Goal: Task Accomplishment & Management: Use online tool/utility

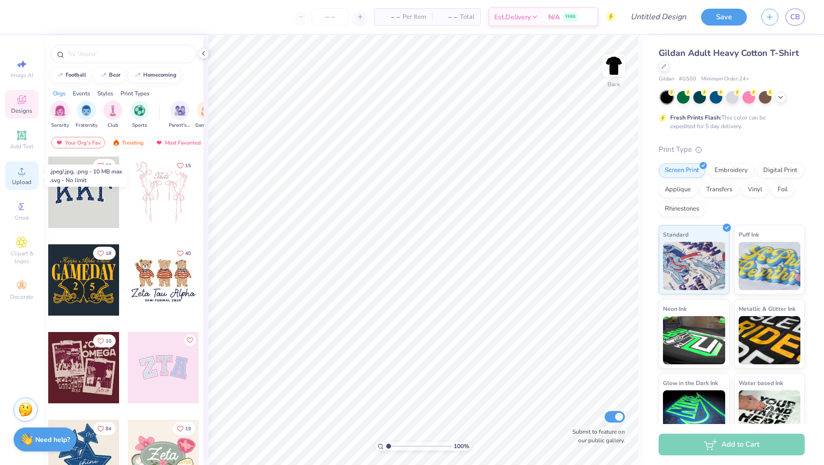
click at [30, 185] on span "Upload" at bounding box center [21, 182] width 19 height 8
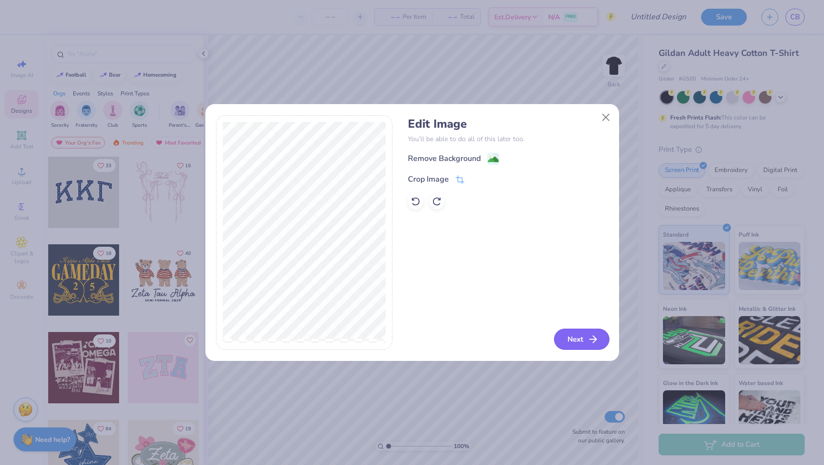
click at [589, 342] on icon "button" at bounding box center [593, 340] width 12 height 12
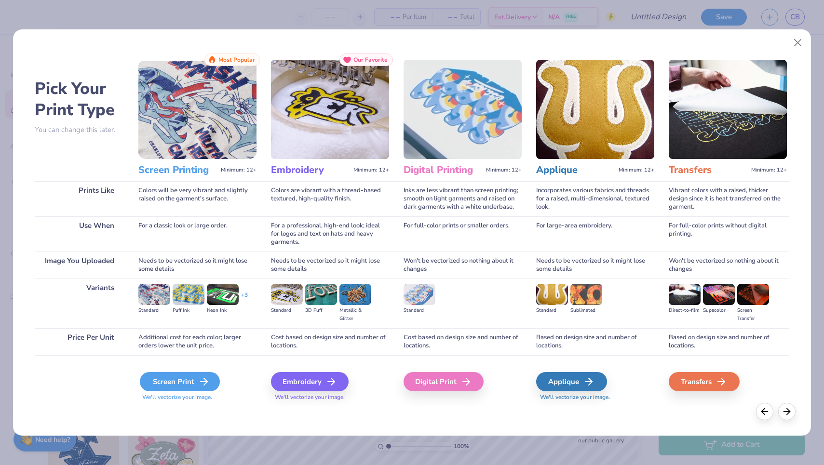
click at [169, 381] on div "Screen Print" at bounding box center [180, 381] width 80 height 19
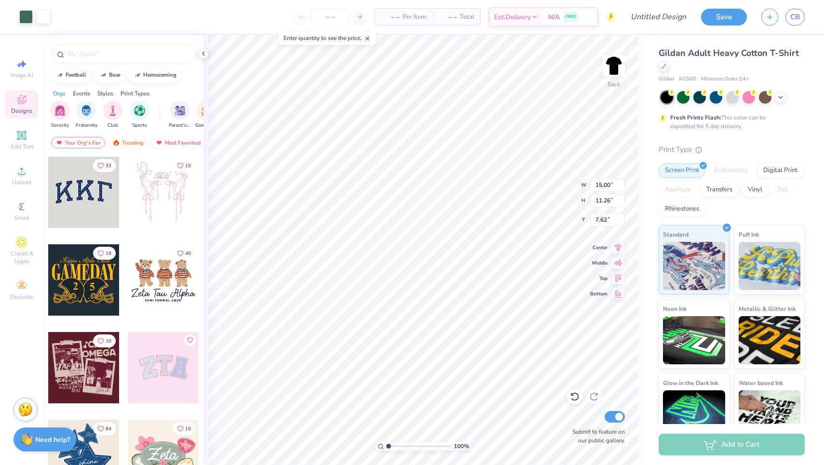
type input "4.63"
type input "3.48"
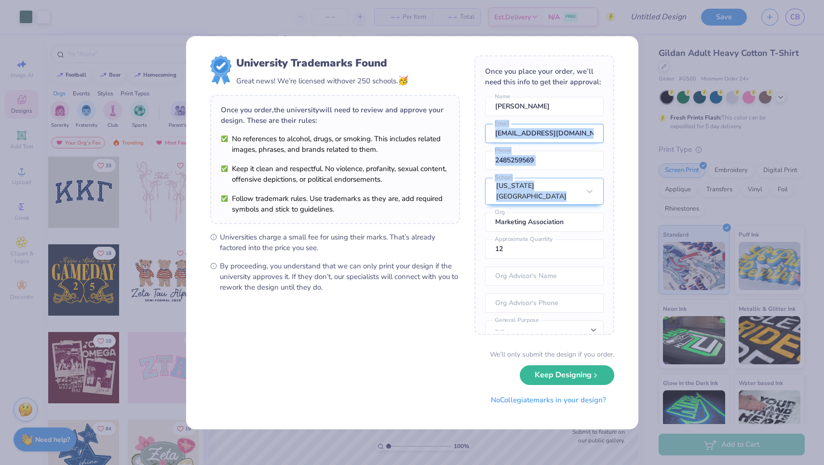
drag, startPoint x: 184, startPoint y: 294, endPoint x: 485, endPoint y: 142, distance: 336.8
click at [485, 142] on div "Once you place your order, we’ll need this info to get their approval: [PERSON_…" at bounding box center [544, 195] width 140 height 280
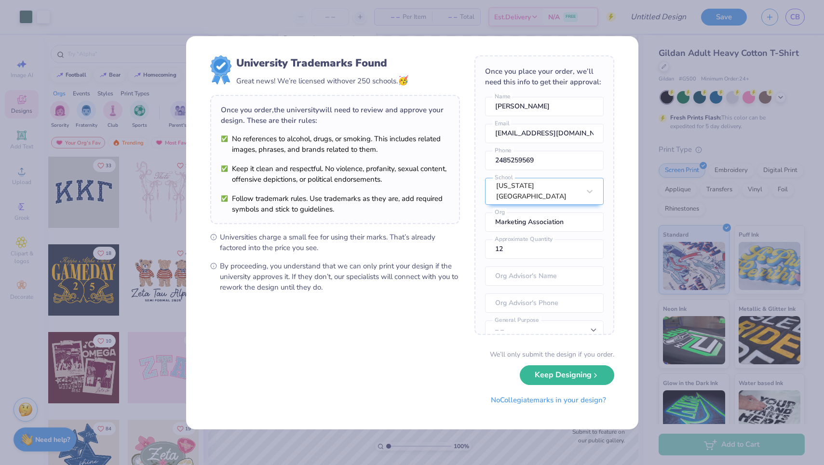
click at [457, 81] on div "University Trademarks Found Great news! We’re licensed with over 250 schools. 🥳" at bounding box center [335, 71] width 250 height 32
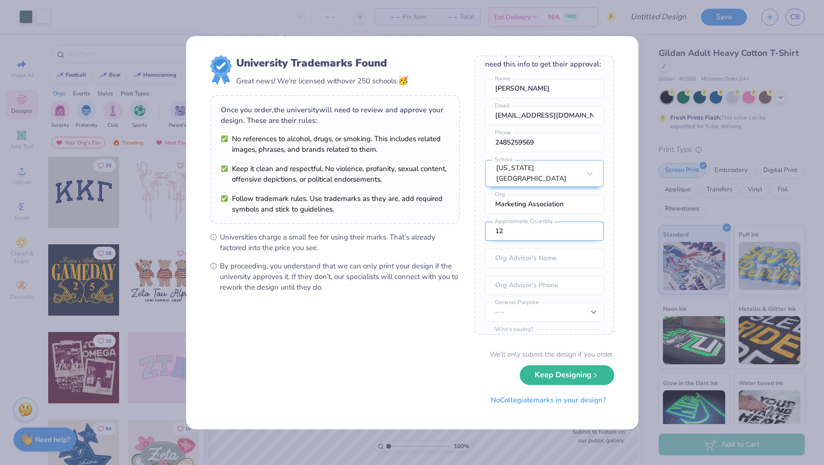
scroll to position [19, 0]
click at [528, 229] on input "12" at bounding box center [544, 230] width 119 height 19
type input "300"
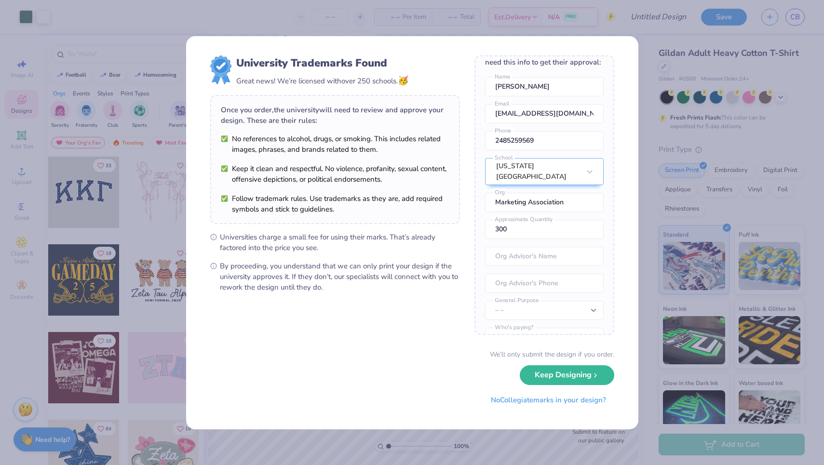
click at [516, 126] on div "Once you place your order, we’ll need this info to get their approval: [PERSON_…" at bounding box center [544, 195] width 140 height 280
click at [514, 117] on input "[EMAIL_ADDRESS][DOMAIN_NAME]" at bounding box center [544, 113] width 119 height 19
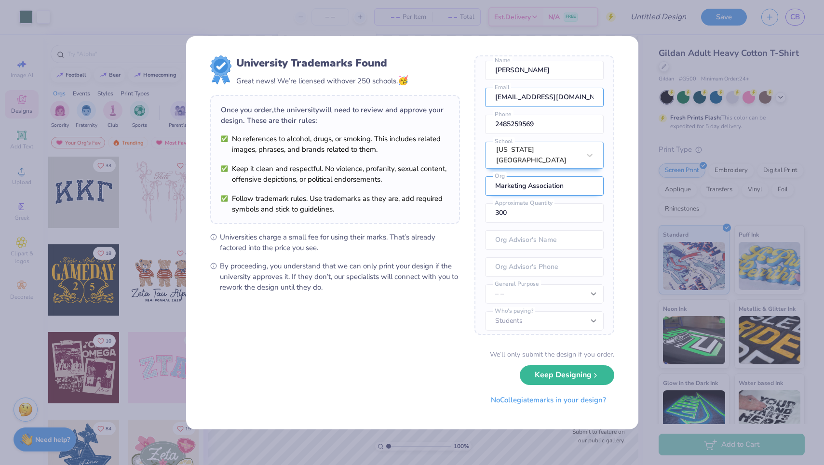
scroll to position [36, 0]
type input "[EMAIL_ADDRESS][DOMAIN_NAME]"
type input "MSU Marketing Association"
click at [523, 233] on input "text" at bounding box center [544, 240] width 119 height 19
select select "Member apparel for registered Student Organization / Department / School"
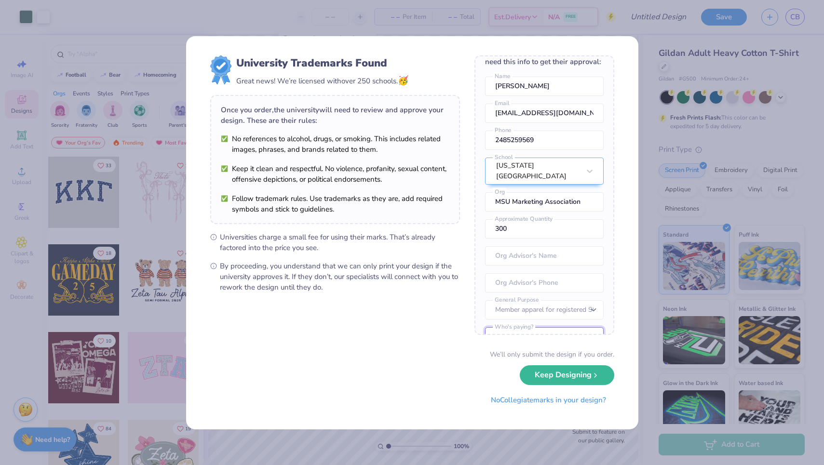
scroll to position [16, 0]
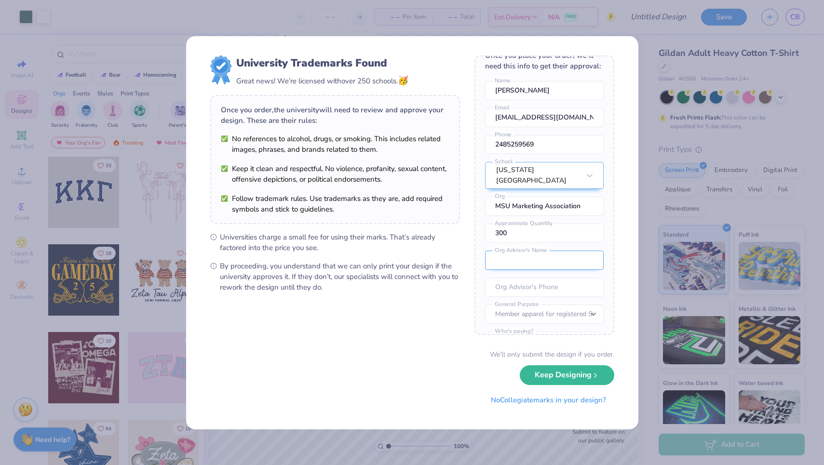
click at [519, 259] on input "text" at bounding box center [544, 260] width 119 height 19
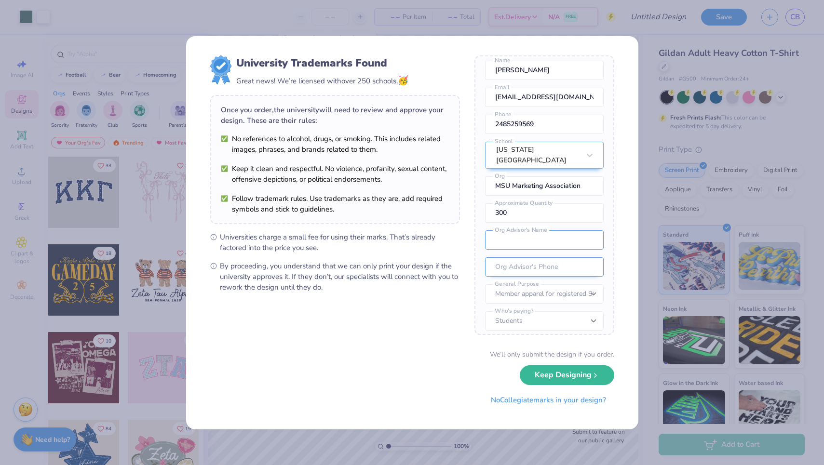
scroll to position [36, 0]
paste input "[PERSON_NAME]"
type input "[PERSON_NAME]"
paste input "[PHONE_NUMBER]"
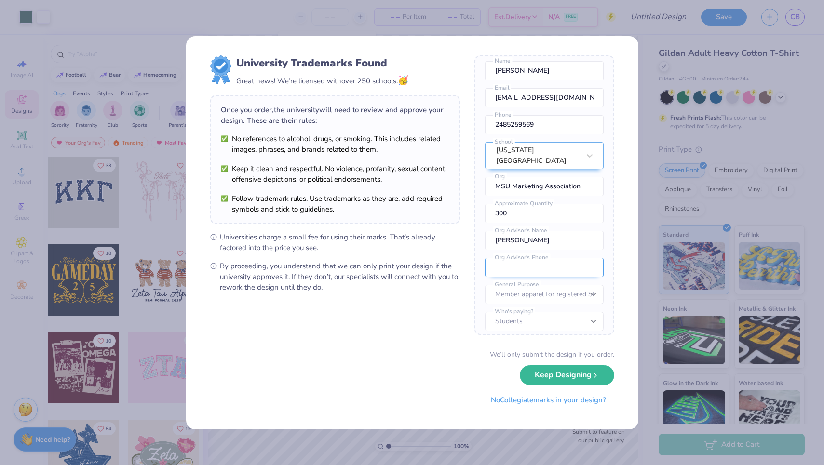
type input "[PHONE_NUMBER]"
click at [562, 379] on button "Keep Designing" at bounding box center [567, 373] width 95 height 20
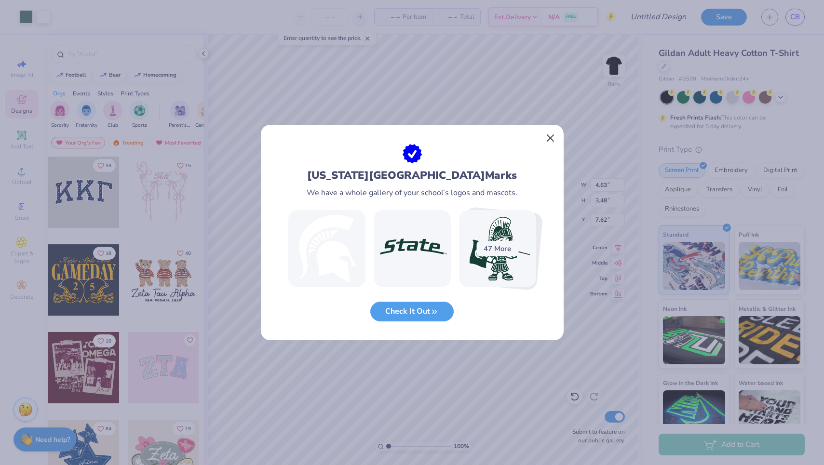
click at [553, 138] on button "Close" at bounding box center [550, 138] width 18 height 18
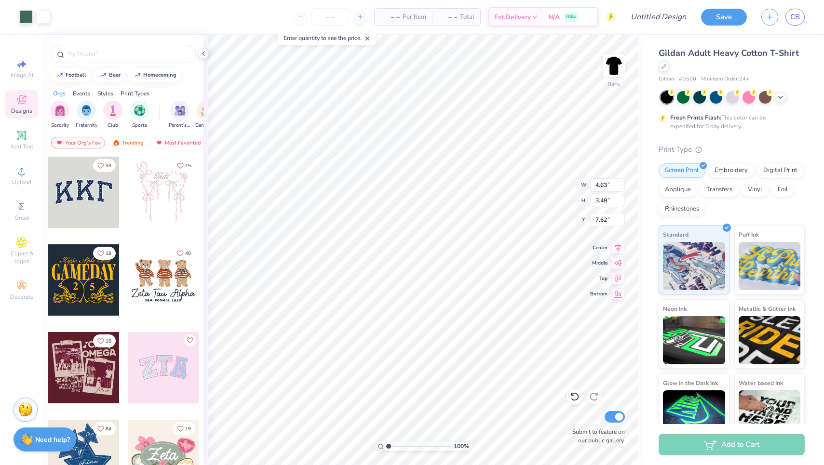
type input "3.00"
type input "1.61"
click at [620, 68] on img at bounding box center [614, 65] width 39 height 39
click at [16, 182] on span "Upload" at bounding box center [21, 182] width 19 height 8
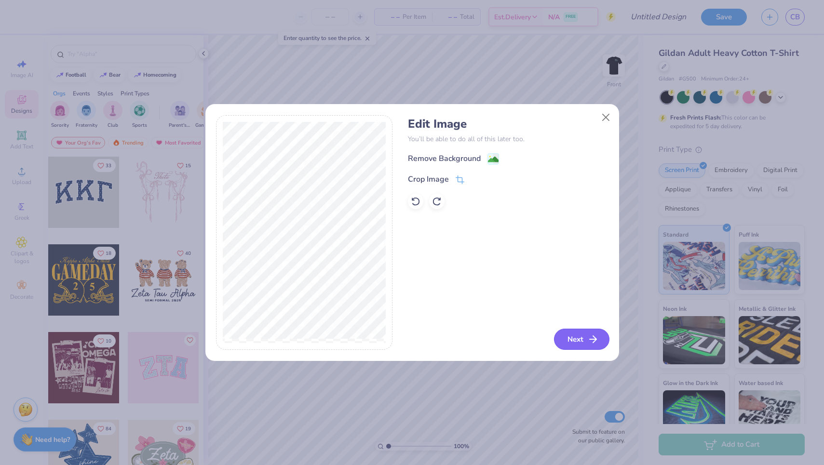
click at [588, 337] on icon "button" at bounding box center [593, 340] width 12 height 12
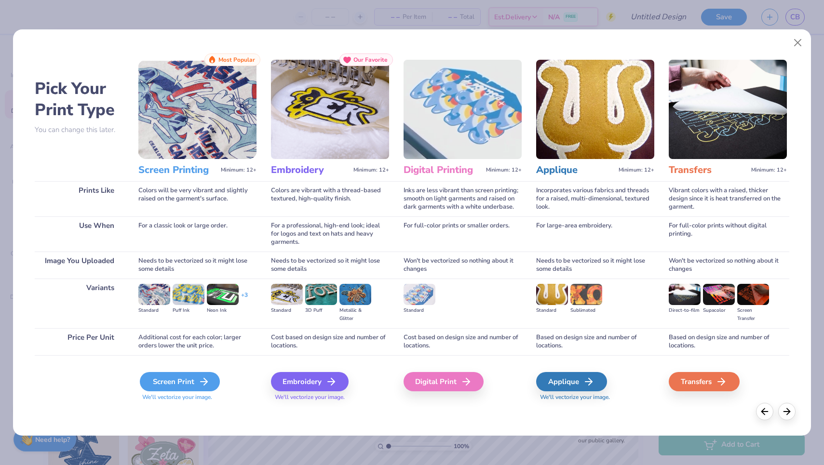
click at [184, 388] on div "Screen Print" at bounding box center [180, 381] width 80 height 19
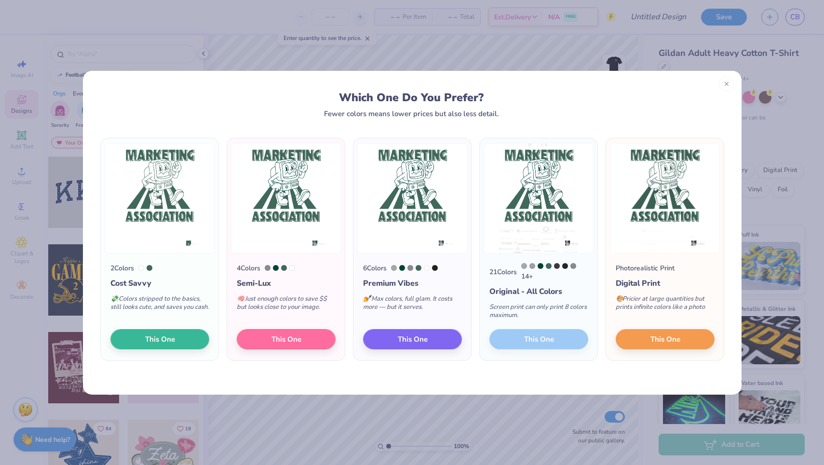
click at [532, 341] on div "21 Colors 14 + Original - All Colors Screen print can only print 8 colors maxim…" at bounding box center [539, 308] width 118 height 108
click at [506, 187] on img at bounding box center [539, 198] width 110 height 110
click at [526, 340] on div "21 Colors 14 + Original - All Colors Screen print can only print 8 colors maxim…" at bounding box center [539, 308] width 118 height 108
click at [726, 84] on icon at bounding box center [726, 82] width 7 height 7
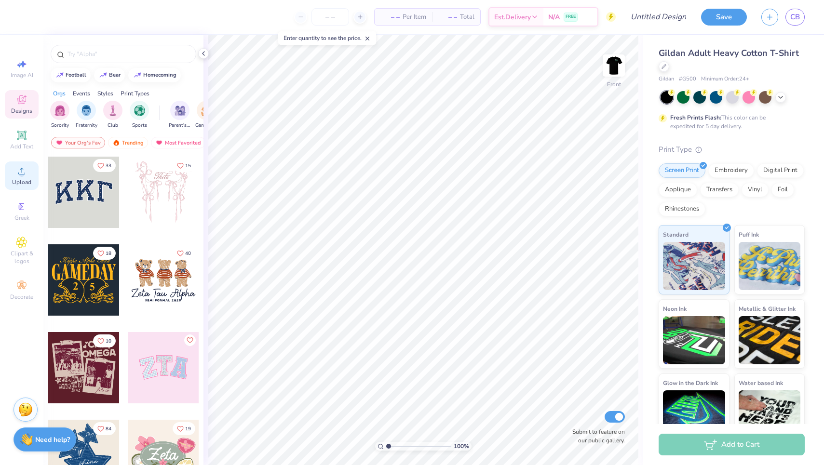
click at [27, 178] on div "Upload" at bounding box center [22, 176] width 34 height 28
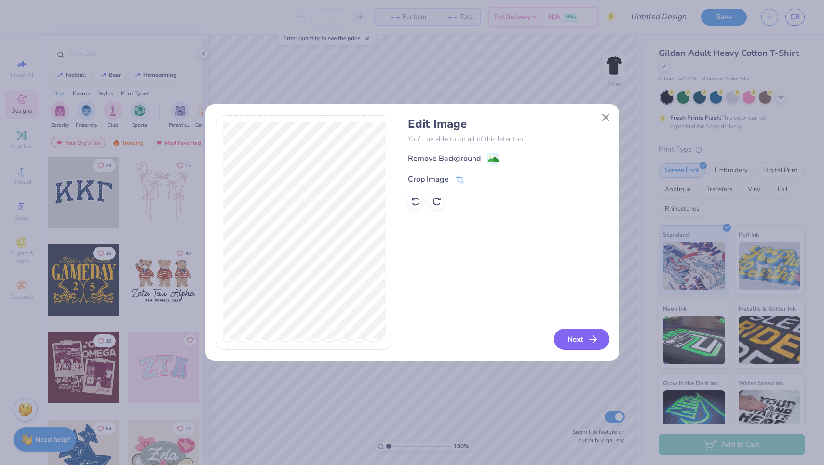
click at [582, 334] on button "Next" at bounding box center [581, 339] width 55 height 21
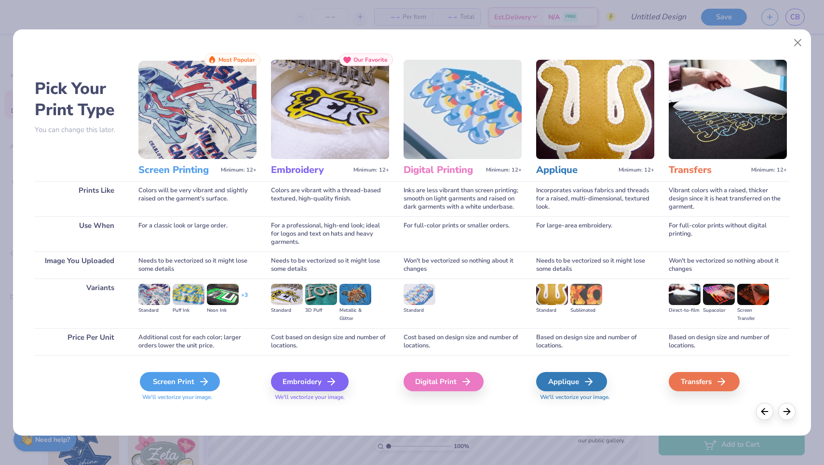
click at [188, 381] on div "Screen Print" at bounding box center [180, 381] width 80 height 19
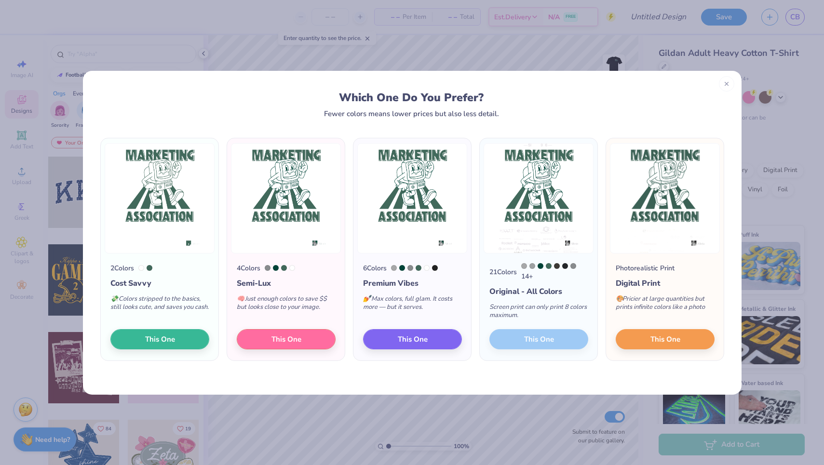
click at [514, 344] on div "21 Colors 14 + Original - All Colors Screen print can only print 8 colors maxim…" at bounding box center [539, 308] width 118 height 108
click at [516, 290] on div "Original - All Colors" at bounding box center [538, 292] width 99 height 12
click at [545, 269] on div "14 +" at bounding box center [554, 272] width 67 height 18
click at [526, 291] on div "Original - All Colors" at bounding box center [538, 292] width 99 height 12
click at [505, 215] on img at bounding box center [539, 198] width 110 height 110
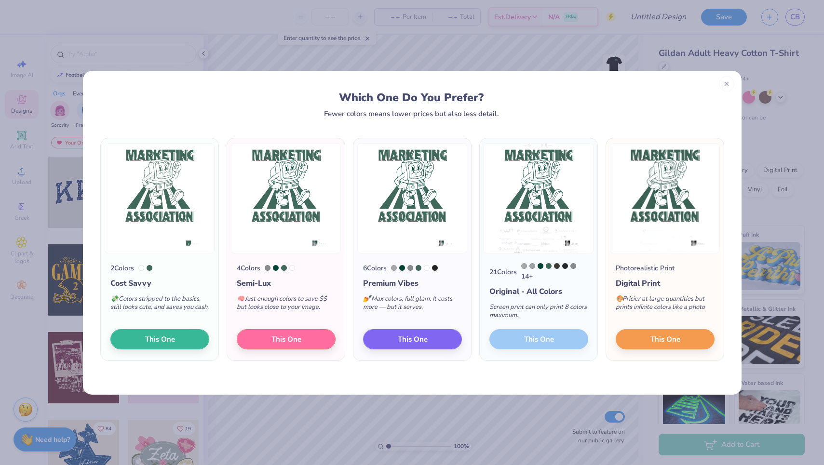
click at [513, 240] on img at bounding box center [539, 198] width 110 height 110
click at [648, 338] on button "This One" at bounding box center [665, 338] width 99 height 20
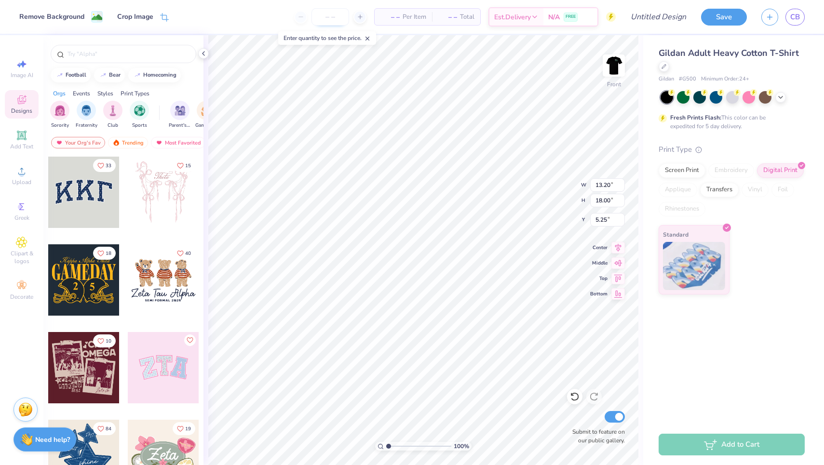
click at [335, 16] on input "number" at bounding box center [330, 16] width 38 height 17
type input "315"
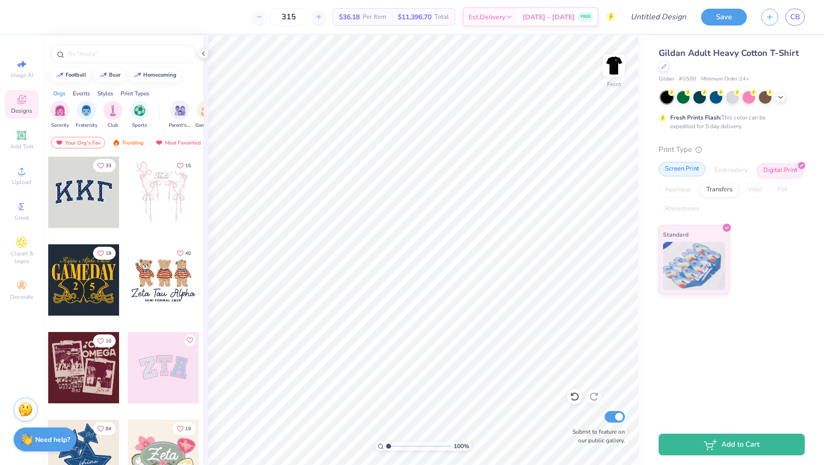
click at [686, 167] on div "Screen Print" at bounding box center [682, 169] width 47 height 14
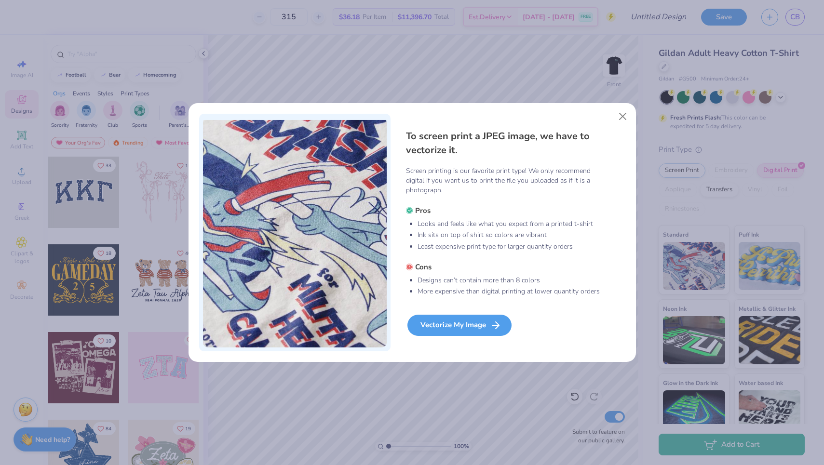
click at [469, 321] on div "Vectorize My Image" at bounding box center [459, 325] width 104 height 21
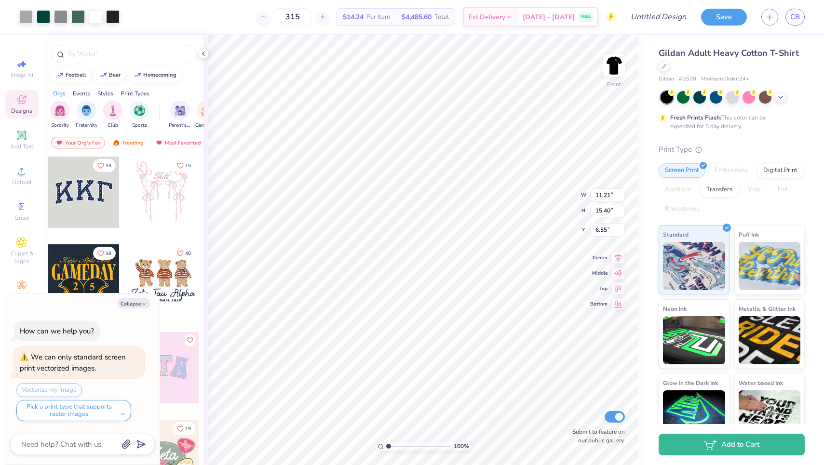
type textarea "x"
type input "3.28"
type textarea "x"
type input "12.63"
type input "17.35"
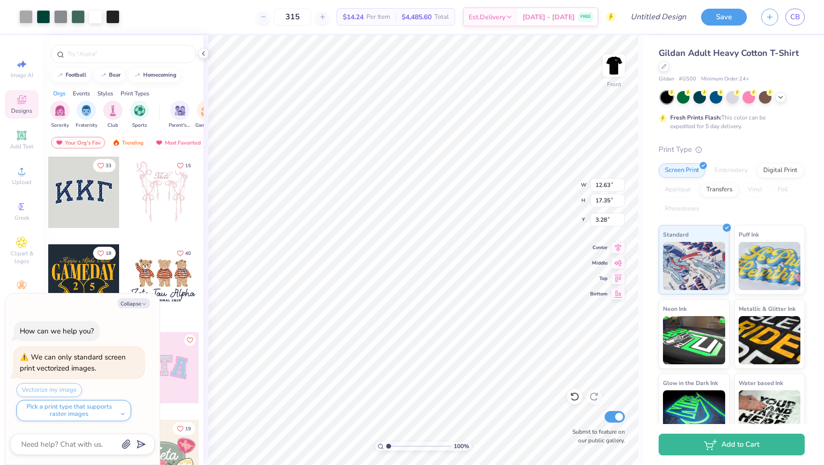
type textarea "x"
type input "3.21"
click at [783, 96] on icon at bounding box center [781, 97] width 8 height 8
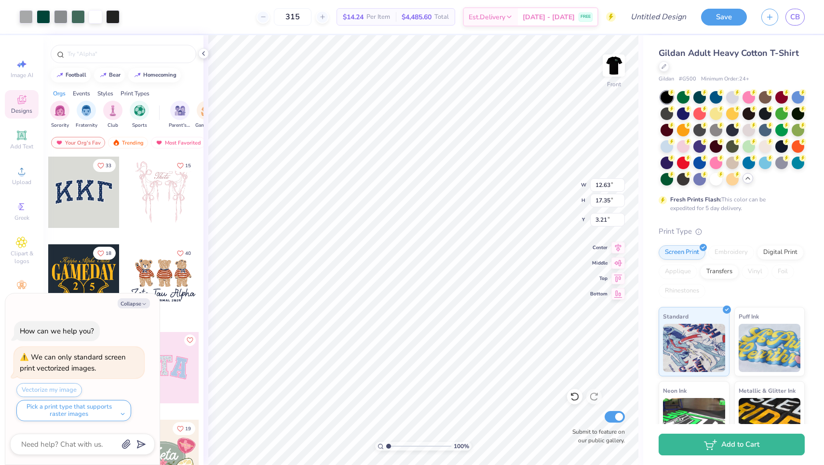
click at [747, 182] on div at bounding box center [748, 178] width 11 height 11
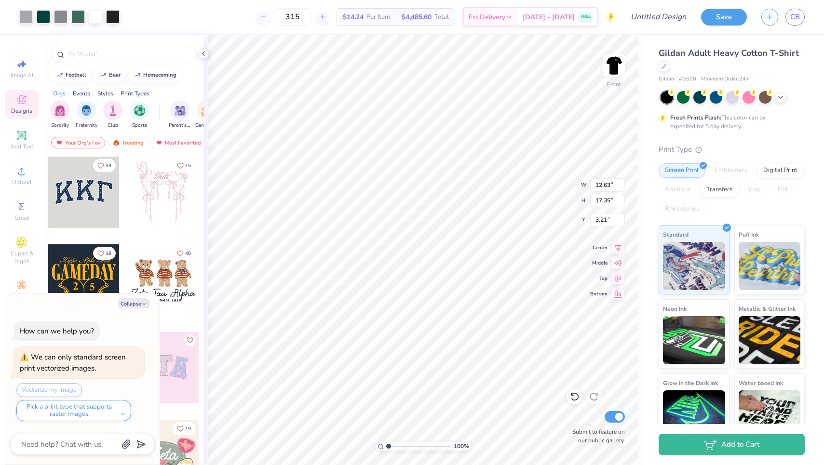
scroll to position [0, 0]
click at [138, 306] on button "Collapse" at bounding box center [134, 303] width 32 height 10
type textarea "x"
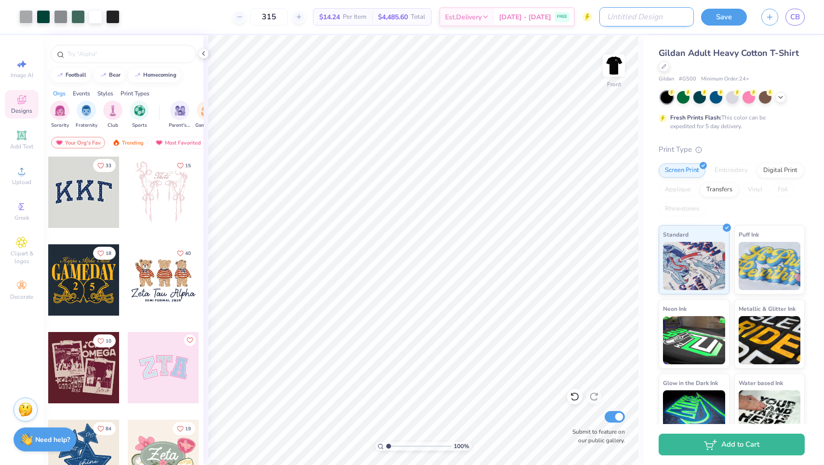
click at [673, 19] on input "Design Title" at bounding box center [646, 16] width 95 height 19
type input "MSUMA"
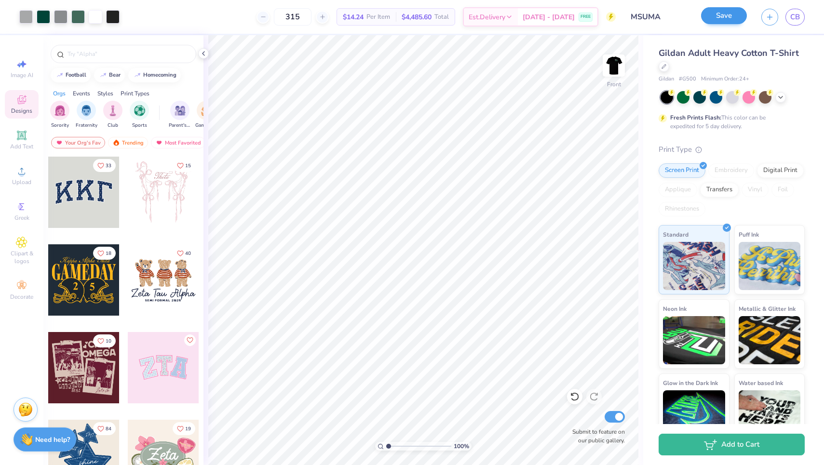
click at [717, 20] on button "Save" at bounding box center [724, 15] width 46 height 17
click at [204, 53] on icon at bounding box center [204, 54] width 8 height 8
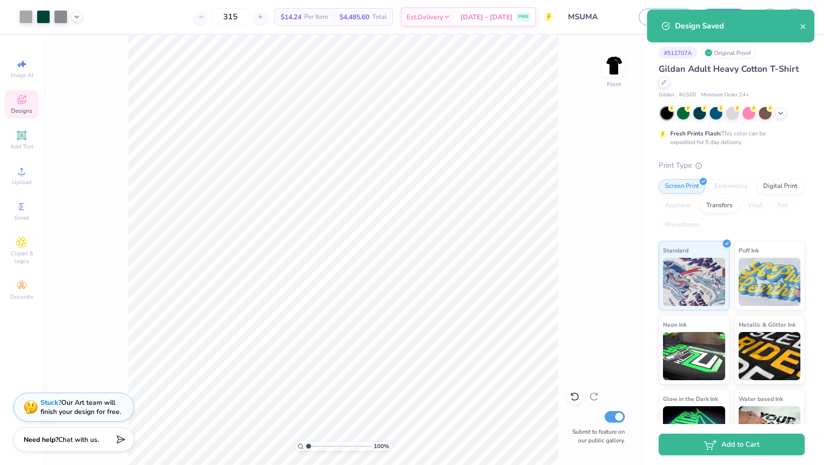
click at [579, 246] on div "100 % Front Submit to feature on our public gallery." at bounding box center [343, 250] width 600 height 430
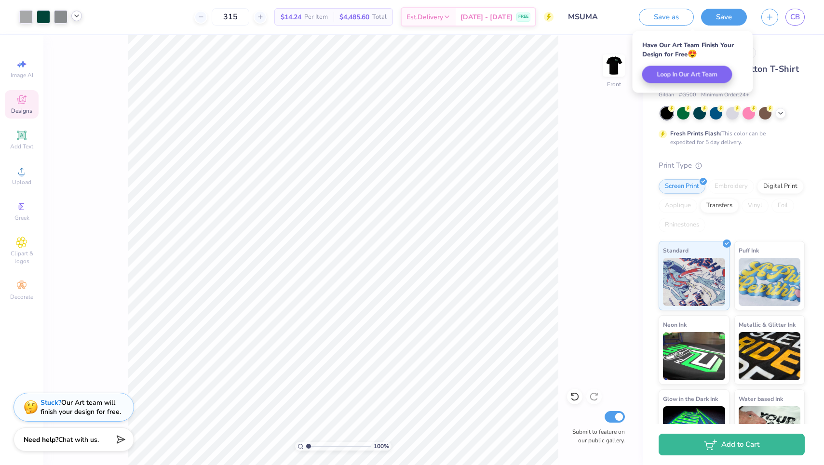
click at [78, 15] on polyline at bounding box center [77, 16] width 4 height 2
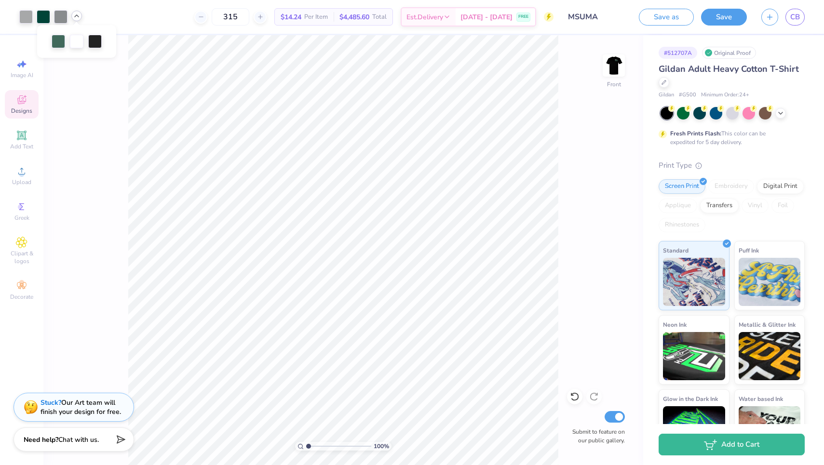
click at [66, 42] on div at bounding box center [77, 42] width 50 height 14
click at [58, 42] on div at bounding box center [59, 41] width 14 height 14
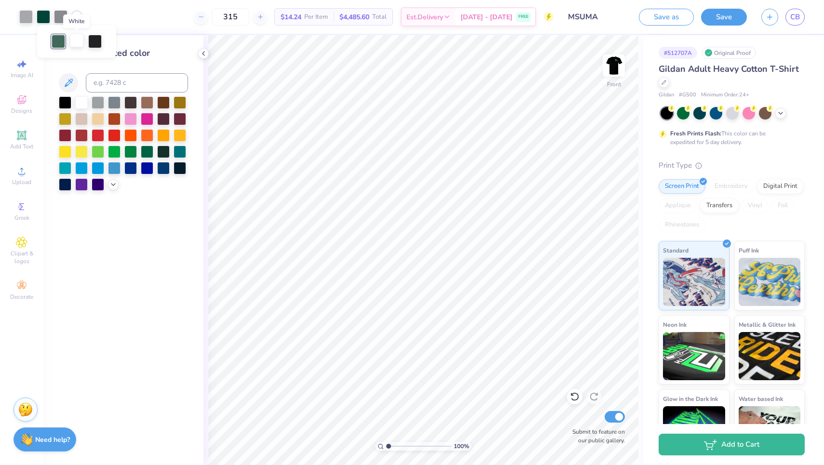
click at [78, 41] on div at bounding box center [77, 41] width 14 height 14
click at [81, 103] on div at bounding box center [81, 101] width 13 height 13
click at [77, 17] on icon at bounding box center [77, 16] width 8 height 8
click at [204, 57] on icon at bounding box center [204, 54] width 8 height 8
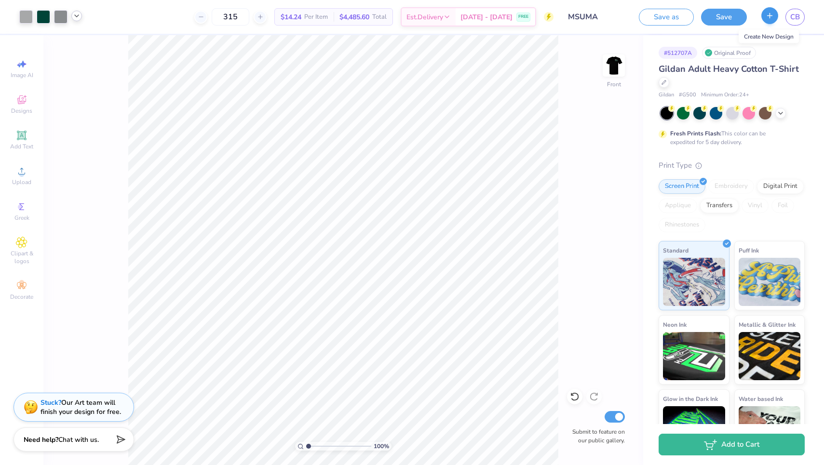
click at [773, 12] on icon "button" at bounding box center [770, 16] width 8 height 8
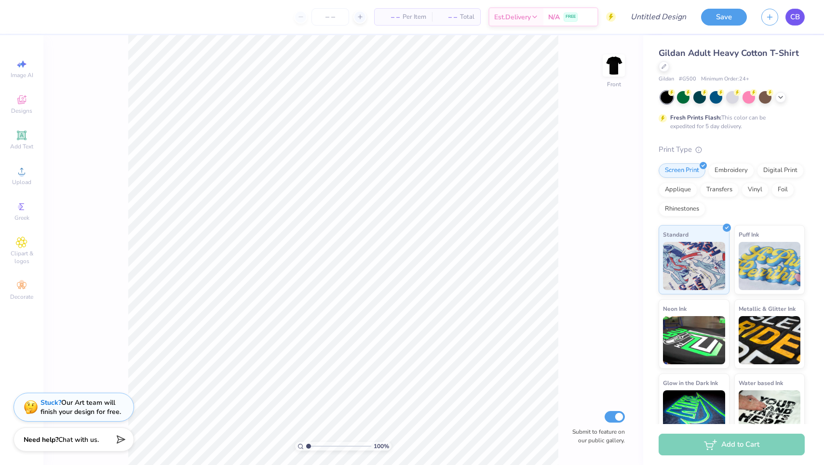
click at [794, 18] on span "CB" at bounding box center [795, 17] width 10 height 11
